Goal: Information Seeking & Learning: Learn about a topic

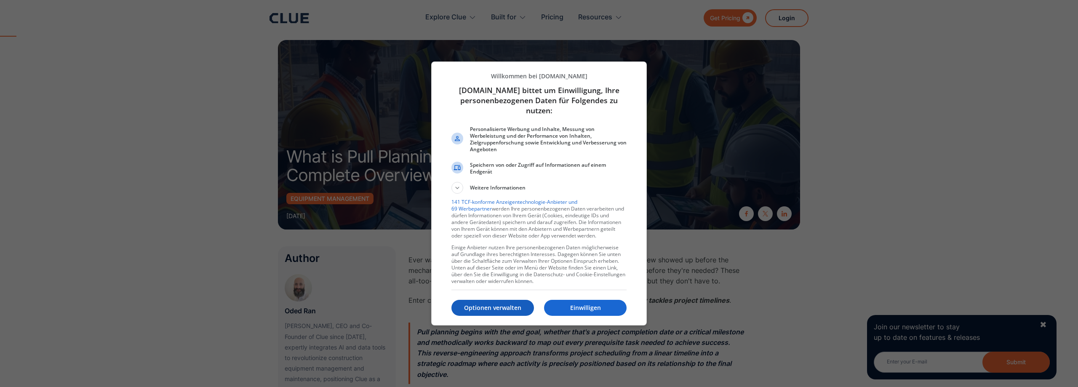
click at [512, 307] on p "Optionen verwalten" at bounding box center [492, 308] width 83 height 8
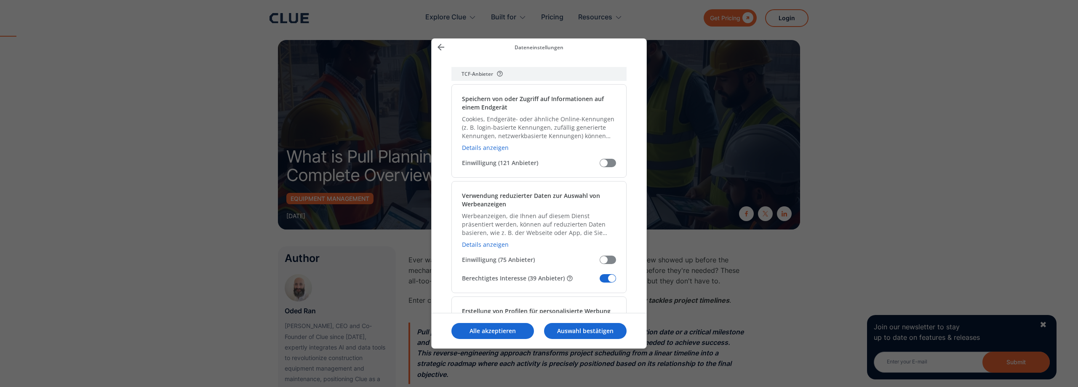
scroll to position [126, 0]
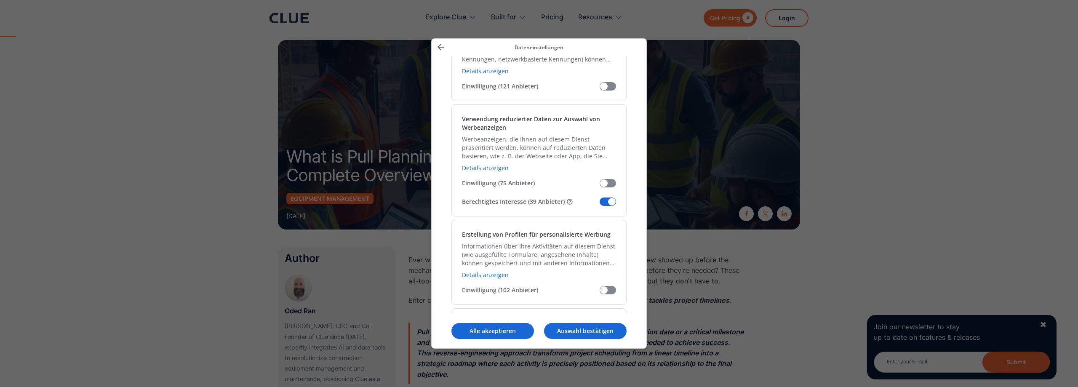
click at [610, 204] on span "Meine Daten verwalten" at bounding box center [608, 201] width 16 height 8
click at [600, 205] on input "Berechtigtes Interesse (39 Anbieter)" at bounding box center [600, 205] width 0 height 0
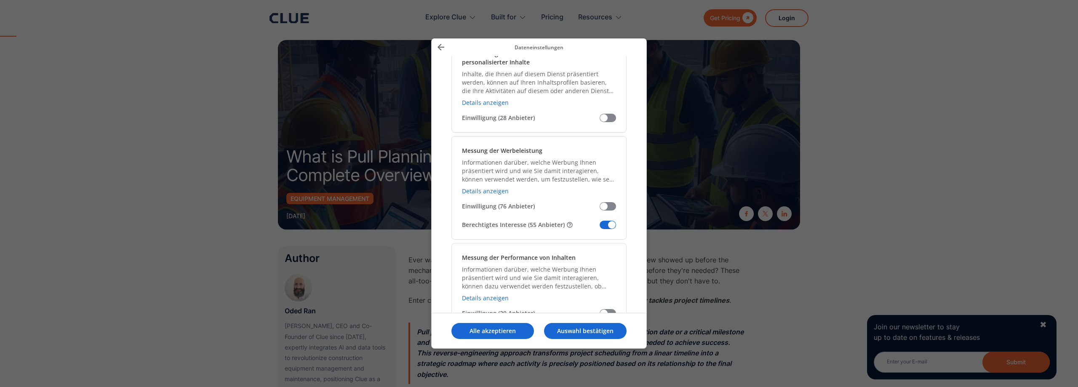
scroll to position [674, 0]
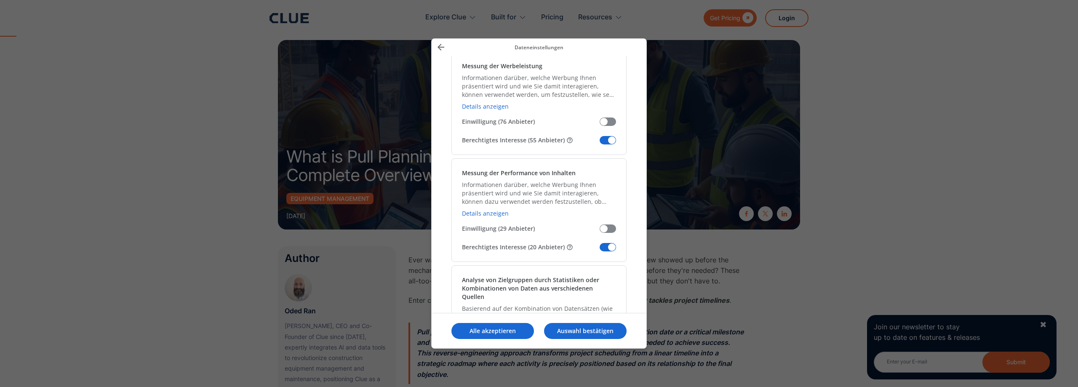
click at [613, 140] on span "Meine Daten verwalten" at bounding box center [608, 140] width 16 height 8
click at [600, 143] on input "Berechtigtes Interesse (55 Anbieter)" at bounding box center [600, 143] width 0 height 0
click at [608, 248] on span "Meine Daten verwalten" at bounding box center [608, 247] width 16 height 8
click at [600, 250] on input "Berechtigtes Interesse (20 Anbieter)" at bounding box center [600, 250] width 0 height 0
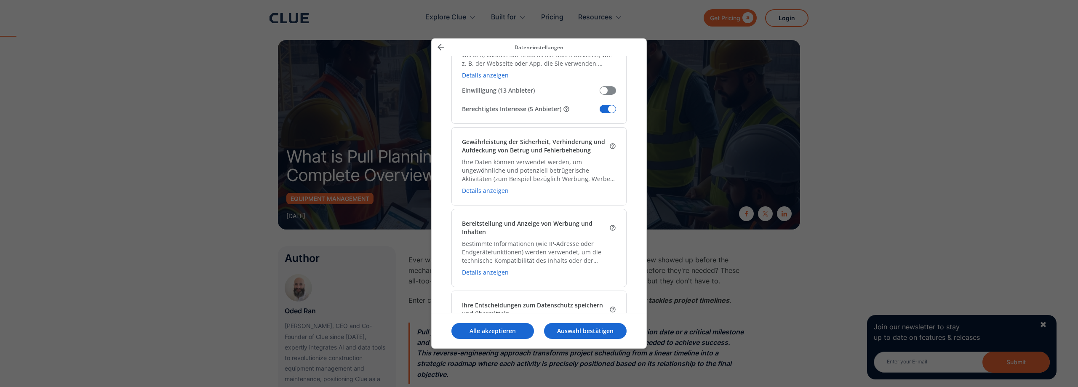
scroll to position [1179, 0]
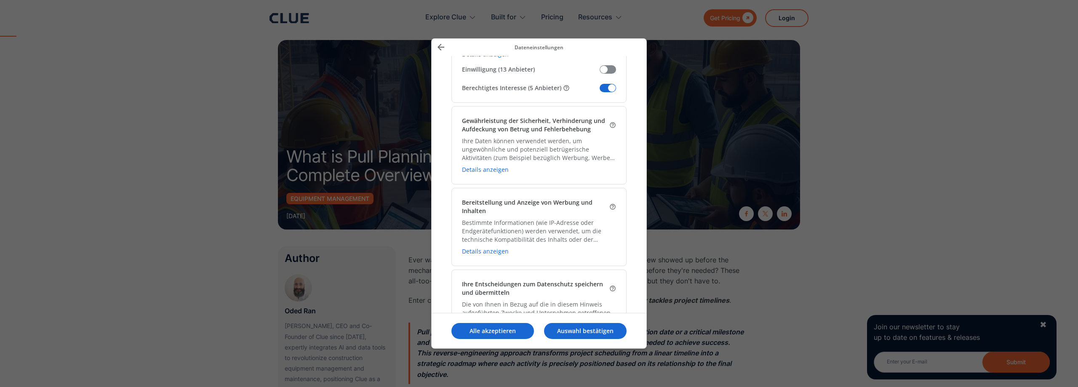
click at [608, 84] on span "Meine Daten verwalten" at bounding box center [608, 88] width 16 height 8
click at [600, 91] on input "Berechtigtes Interesse (5 Anbieter)" at bounding box center [600, 91] width 0 height 0
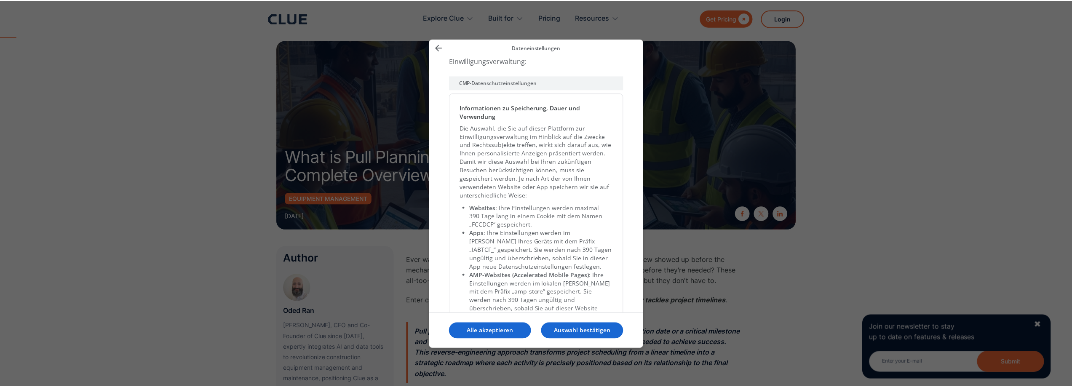
scroll to position [1859, 0]
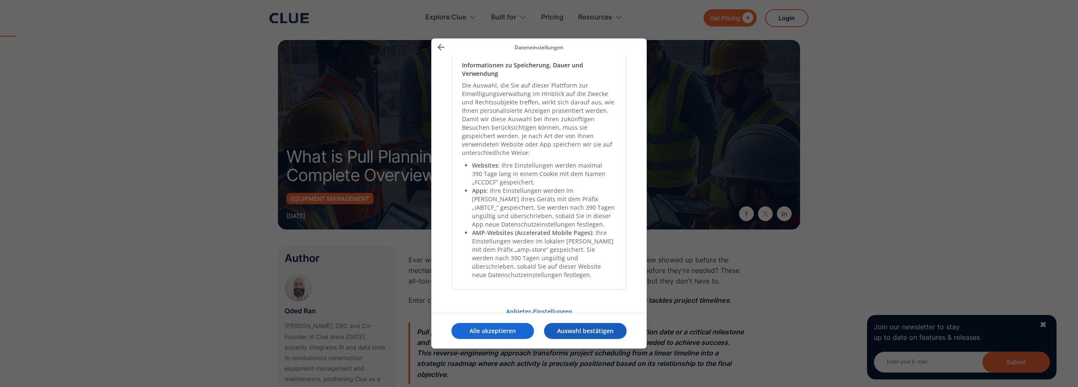
click at [573, 331] on p "Auswahl bestätigen" at bounding box center [585, 331] width 83 height 8
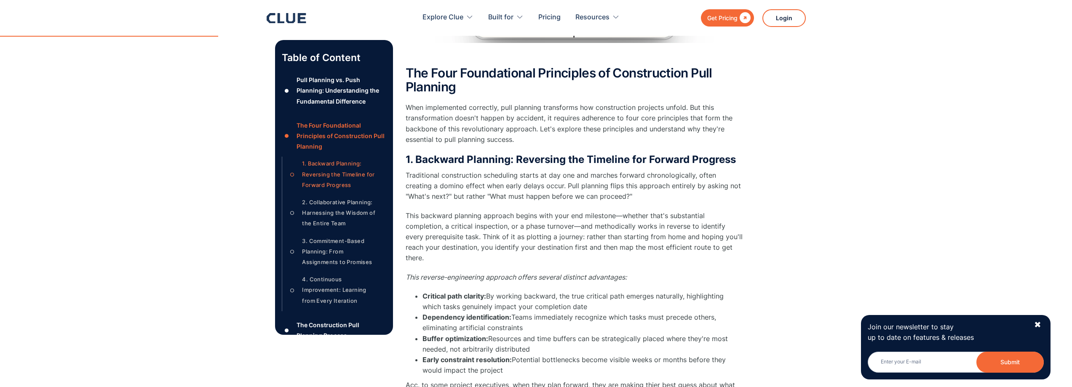
scroll to position [1642, 0]
